Goal: Transaction & Acquisition: Purchase product/service

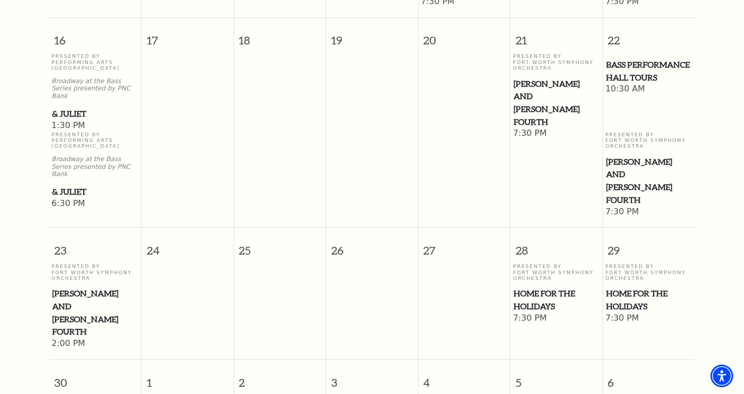
scroll to position [923, 0]
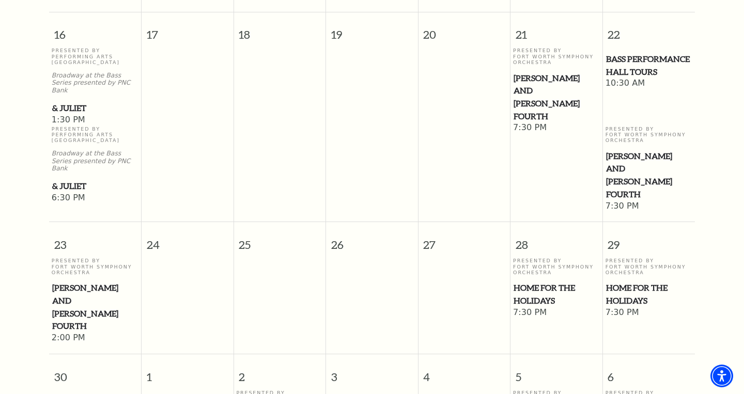
click at [650, 282] on span "Home for the Holidays" at bounding box center [649, 294] width 86 height 25
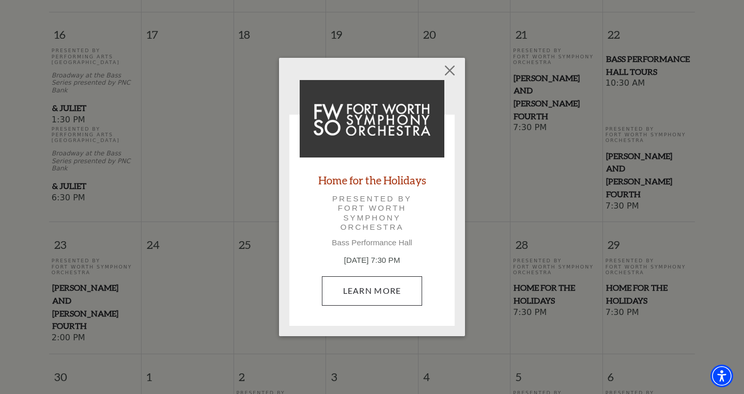
click at [373, 287] on link "Learn More" at bounding box center [372, 291] width 101 height 29
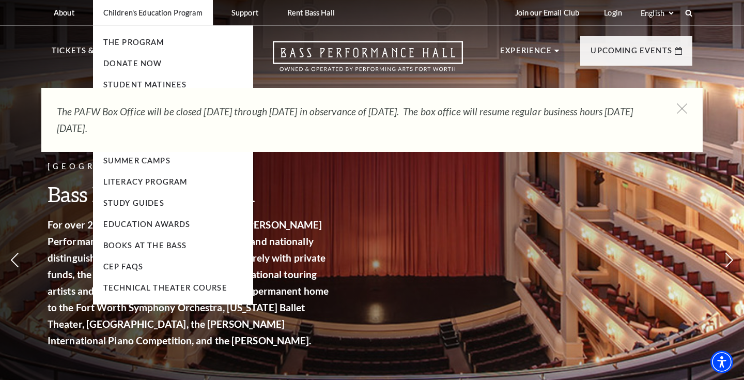
click at [172, 24] on li "Children's Education Program The Program Donate Now Student Matinees Broadway B…" at bounding box center [153, 12] width 120 height 25
click at [176, 25] on li "Children's Education Program The Program Donate Now Student Matinees Broadway B…" at bounding box center [153, 12] width 120 height 25
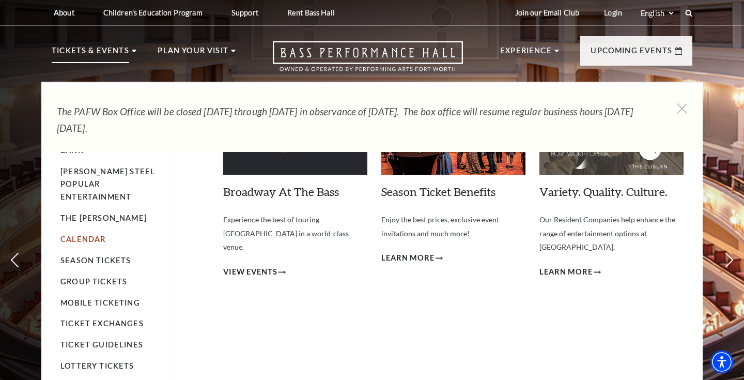
click at [90, 235] on link "Calendar" at bounding box center [82, 239] width 45 height 9
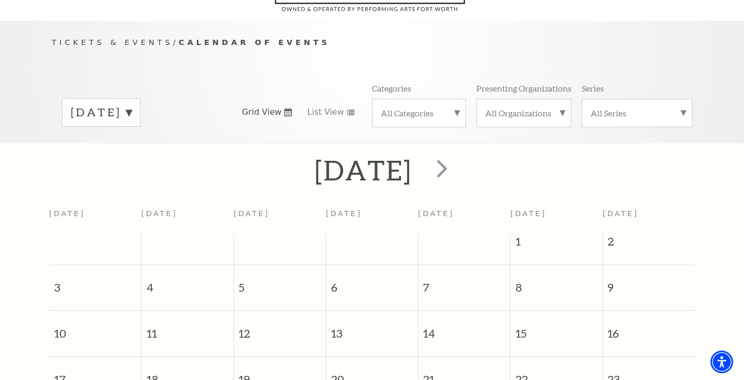
scroll to position [91, 0]
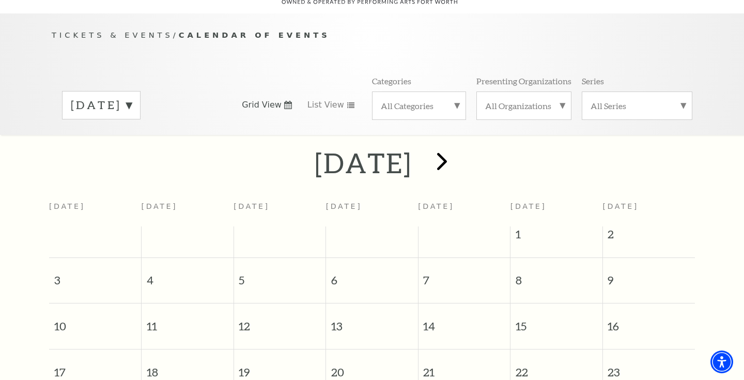
click at [457, 146] on span "next" at bounding box center [441, 160] width 29 height 29
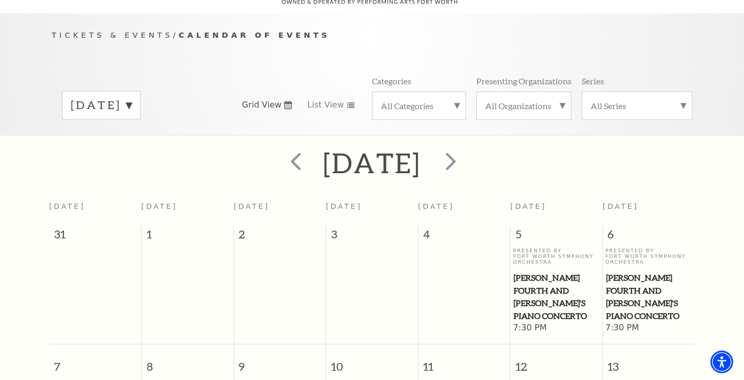
click at [132, 97] on label "September 2025" at bounding box center [101, 105] width 61 height 16
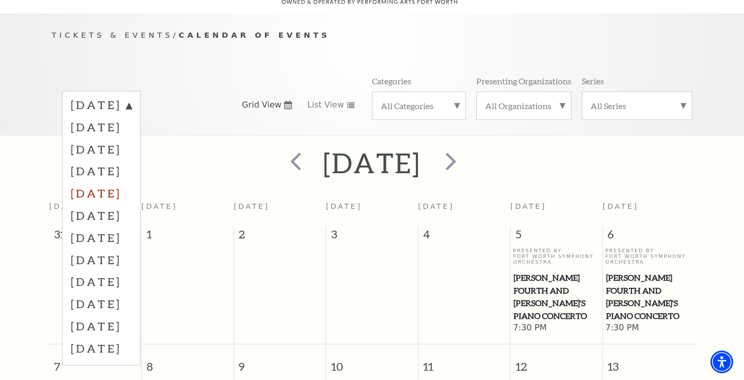
click at [132, 182] on label "December 2025" at bounding box center [101, 193] width 61 height 22
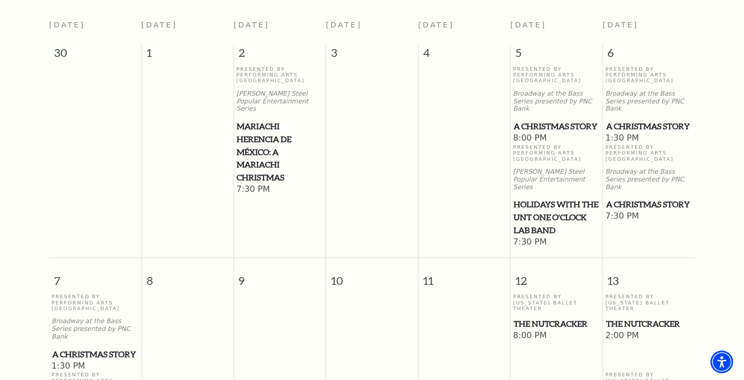
scroll to position [271, 0]
click at [546, 202] on span "Holidays with the UNT One O'Clock Lab Band" at bounding box center [557, 218] width 86 height 38
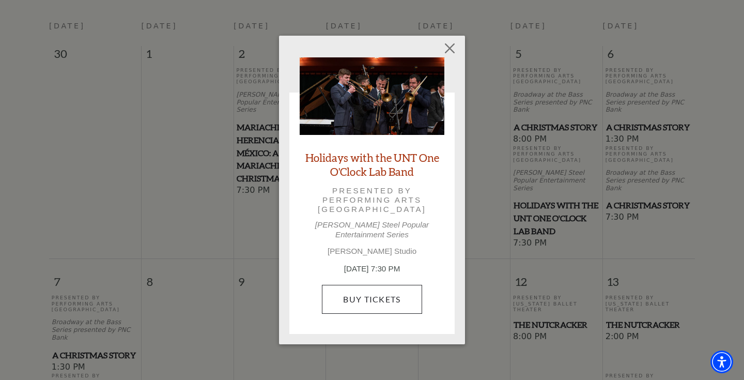
click at [368, 292] on link "Buy Tickets" at bounding box center [372, 299] width 100 height 29
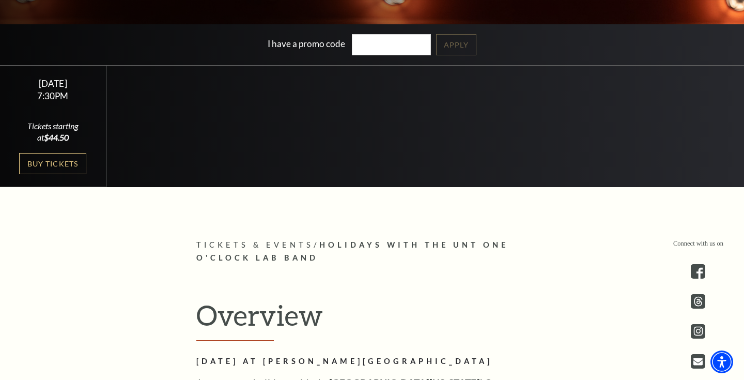
scroll to position [268, 0]
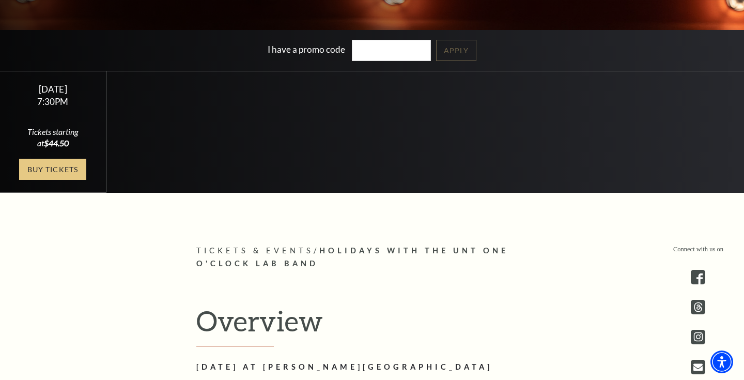
click at [58, 170] on link "Buy Tickets" at bounding box center [52, 169] width 67 height 21
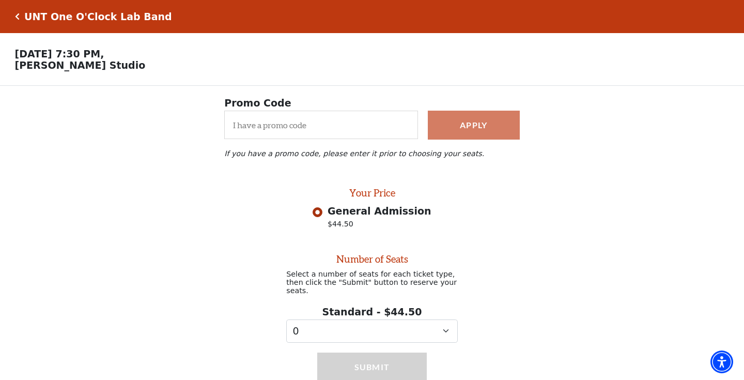
scroll to position [33, 0]
